Goal: Register for event/course

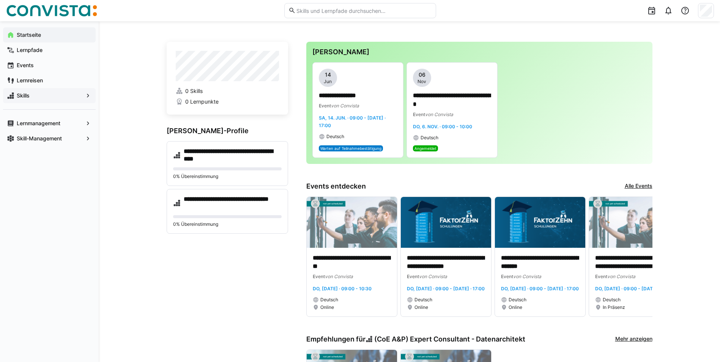
click at [43, 96] on span "Skills" at bounding box center [50, 96] width 68 height 8
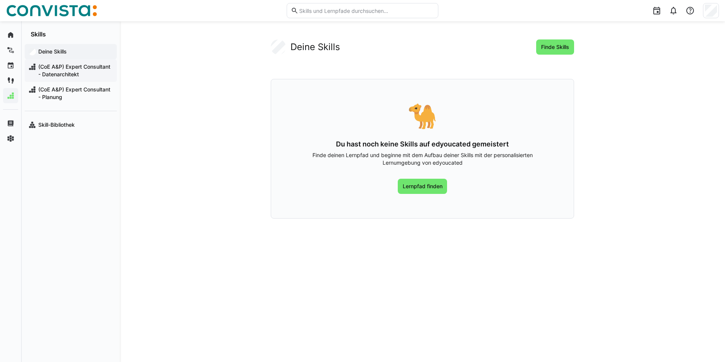
click at [55, 77] on span "(CoE A&P) Expert Consultant - Datenarchitekt" at bounding box center [75, 70] width 76 height 15
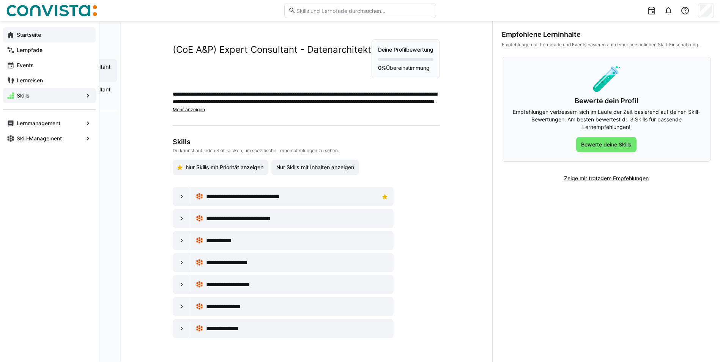
click at [11, 33] on eds-icon at bounding box center [11, 35] width 8 height 8
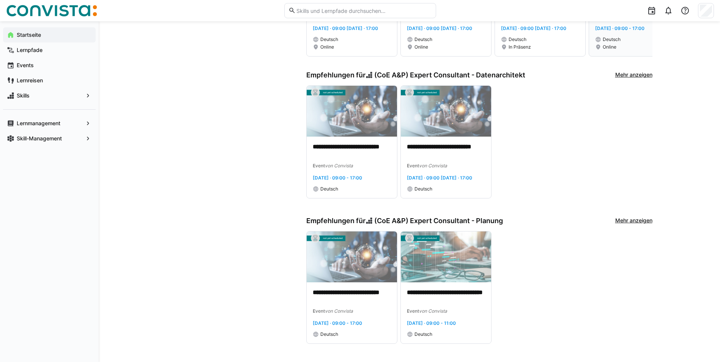
scroll to position [280, 0]
click at [360, 143] on p "**********" at bounding box center [352, 151] width 78 height 17
click at [434, 248] on img at bounding box center [446, 256] width 90 height 51
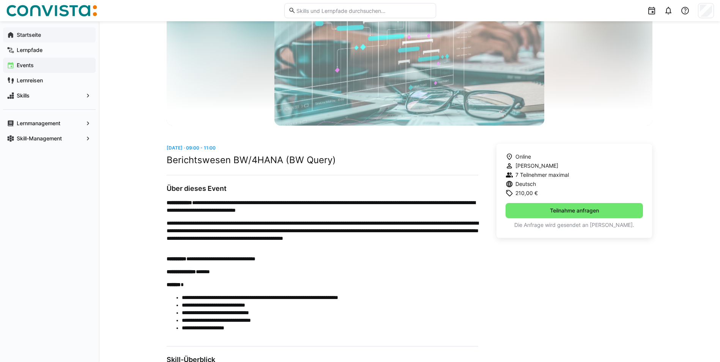
scroll to position [114, 0]
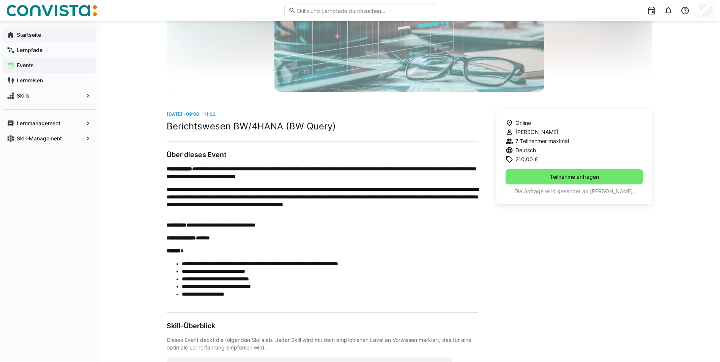
drag, startPoint x: 208, startPoint y: 113, endPoint x: 238, endPoint y: 113, distance: 30.0
click at [238, 113] on app-date-range-label "[DATE] · 09:00 - 11:00" at bounding box center [323, 114] width 312 height 8
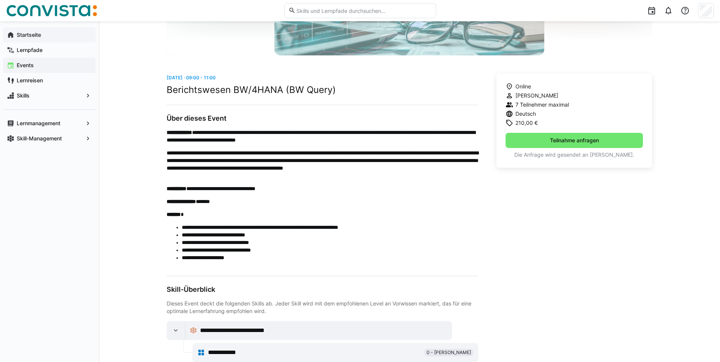
scroll to position [168, 0]
